Goal: Information Seeking & Learning: Learn about a topic

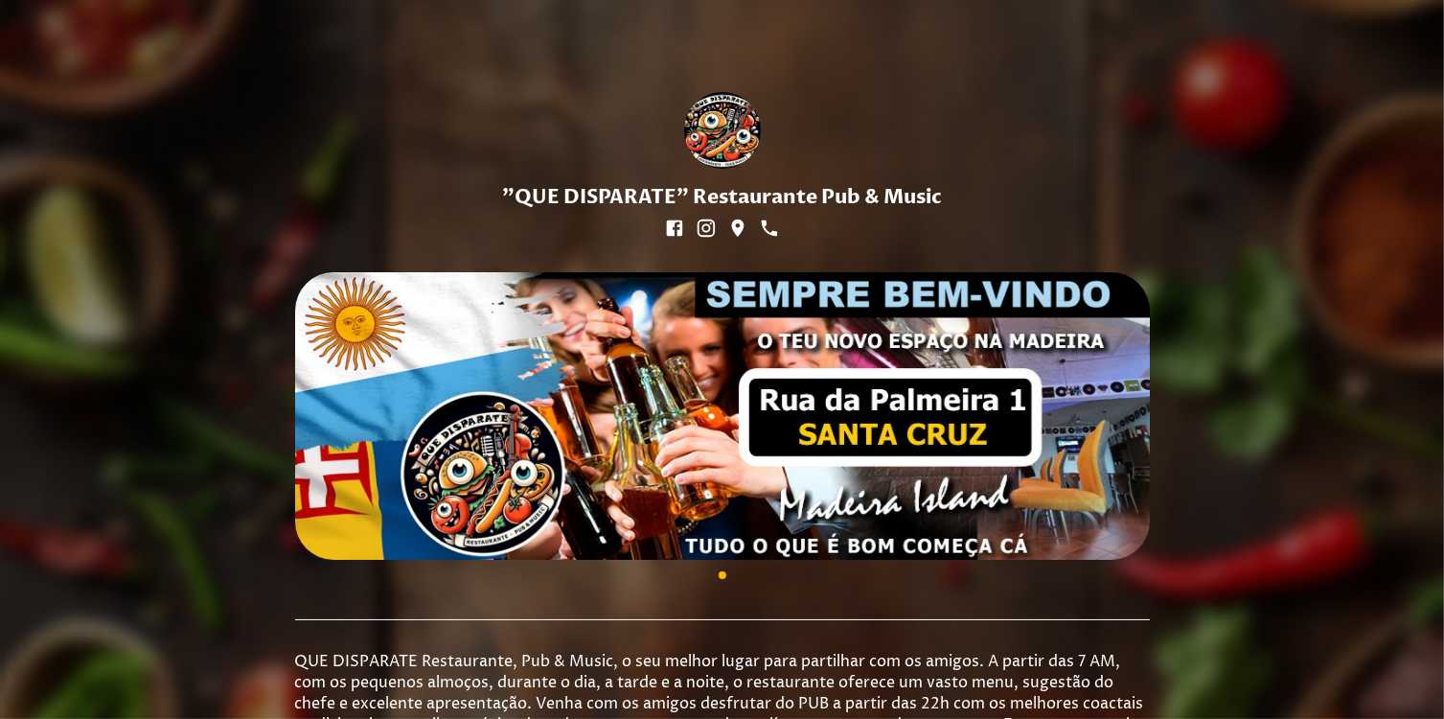
drag, startPoint x: 0, startPoint y: 0, endPoint x: 951, endPoint y: 327, distance: 1005.1
click at [951, 327] on div at bounding box center [722, 415] width 855 height 287
